Goal: Contribute content

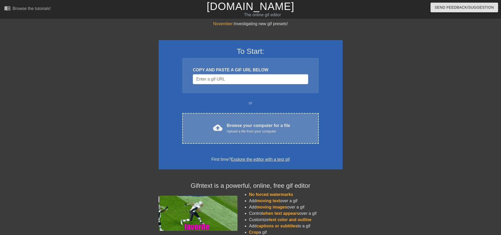
drag, startPoint x: 244, startPoint y: 104, endPoint x: 243, endPoint y: 117, distance: 13.2
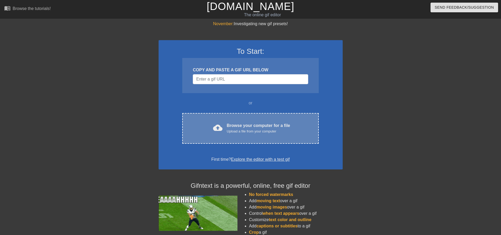
click at [244, 105] on div "or" at bounding box center [250, 103] width 157 height 6
click at [243, 123] on div "Browse your computer for a file Upload a file from your computer" at bounding box center [258, 129] width 63 height 12
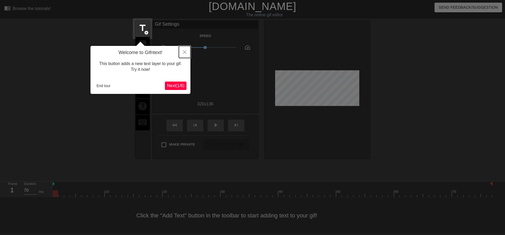
click at [186, 52] on icon "Close" at bounding box center [185, 52] width 4 height 4
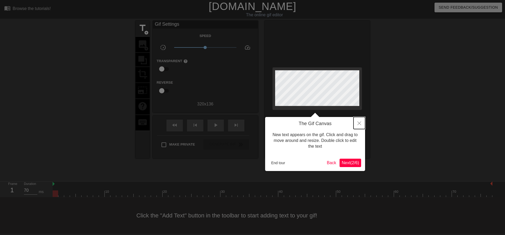
click at [358, 120] on button "Close" at bounding box center [359, 123] width 12 height 12
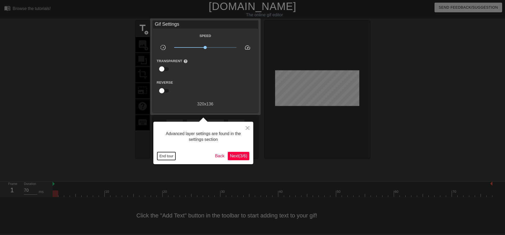
click at [168, 157] on button "End tour" at bounding box center [166, 156] width 18 height 8
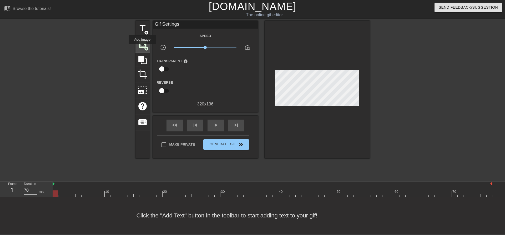
click at [142, 48] on span "image" at bounding box center [142, 44] width 10 height 10
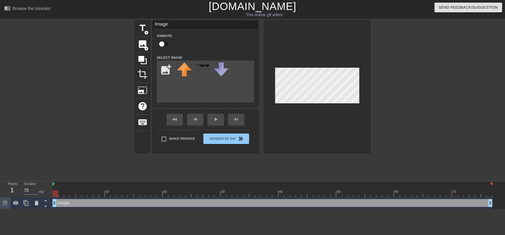
type input "C:\fakepath\2024-04-24_07-42-39.jpg"
click at [186, 74] on img at bounding box center [184, 73] width 15 height 20
click at [183, 64] on img at bounding box center [184, 73] width 15 height 20
click at [188, 80] on img at bounding box center [184, 73] width 15 height 20
click at [187, 73] on img at bounding box center [184, 73] width 15 height 20
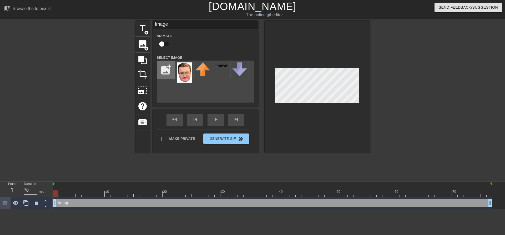
drag, startPoint x: 187, startPoint y: 73, endPoint x: 157, endPoint y: 64, distance: 31.0
click at [157, 64] on div "add_photo_alternate" at bounding box center [205, 82] width 97 height 42
click at [181, 67] on img at bounding box center [184, 73] width 15 height 20
